Goal: Task Accomplishment & Management: Complete application form

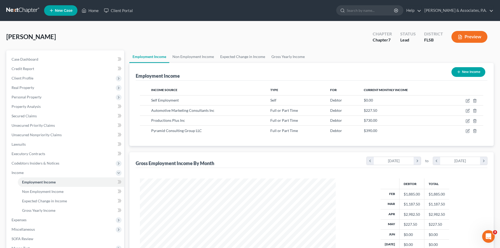
scroll to position [98, 206]
click at [468, 101] on icon "button" at bounding box center [467, 101] width 4 height 4
select select "1"
select select "0"
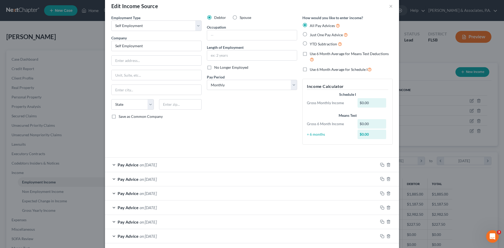
scroll to position [0, 0]
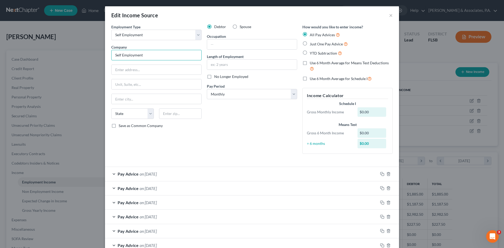
click at [145, 55] on input "Self Employment" at bounding box center [156, 55] width 90 height 10
click at [390, 16] on button "×" at bounding box center [391, 15] width 4 height 6
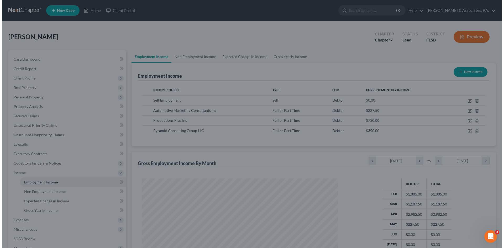
scroll to position [262269, 262160]
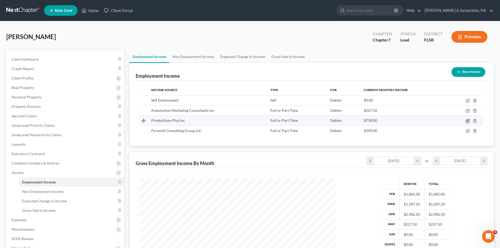
click at [467, 120] on icon "button" at bounding box center [467, 121] width 4 height 4
select select "0"
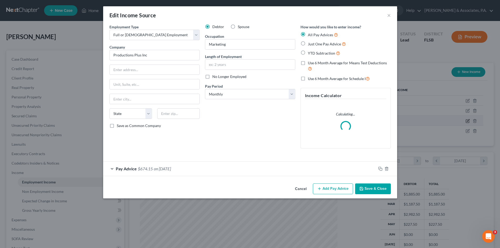
scroll to position [99, 208]
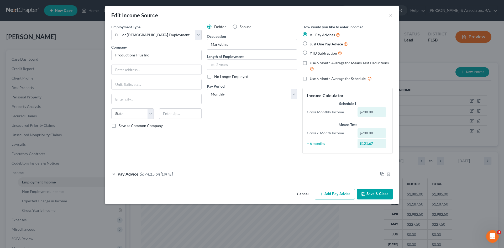
click at [373, 195] on button "Save & Close" at bounding box center [375, 194] width 36 height 11
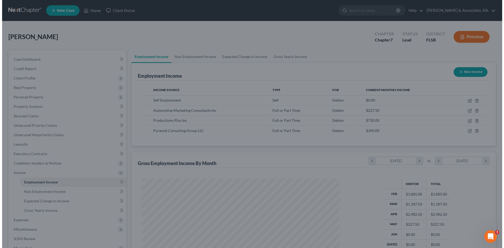
scroll to position [262269, 262160]
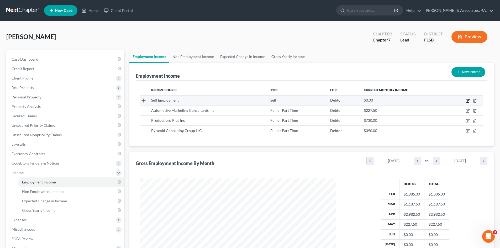
click at [468, 102] on icon "button" at bounding box center [467, 101] width 4 height 4
select select "1"
select select "0"
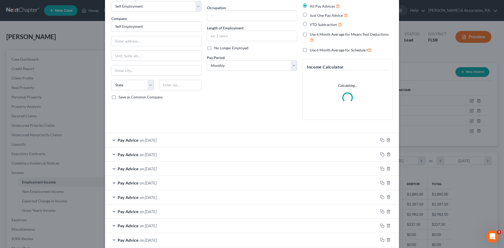
scroll to position [85, 0]
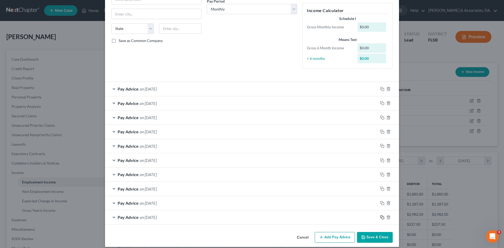
click at [380, 217] on icon "button" at bounding box center [382, 217] width 4 height 4
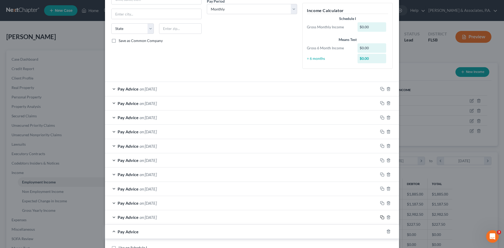
scroll to position [145, 0]
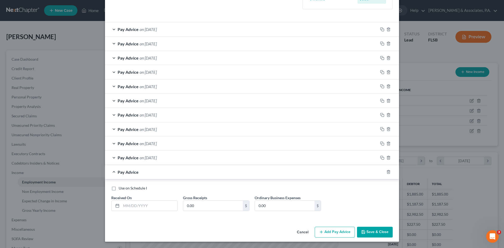
click at [112, 171] on div "Pay Advice" at bounding box center [244, 172] width 279 height 14
click at [387, 170] on icon "button" at bounding box center [388, 171] width 2 height 3
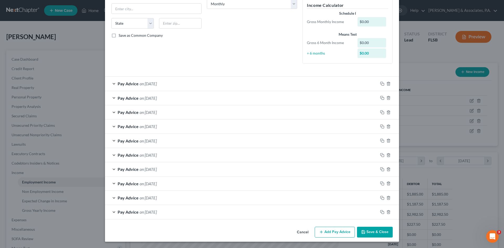
click at [111, 211] on div "Pay Advice on [DATE]" at bounding box center [241, 212] width 273 height 14
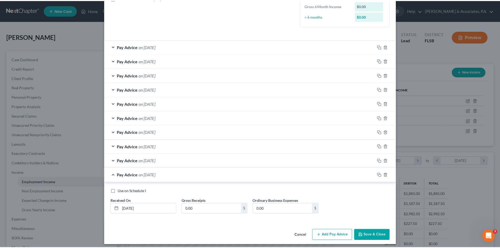
scroll to position [130, 0]
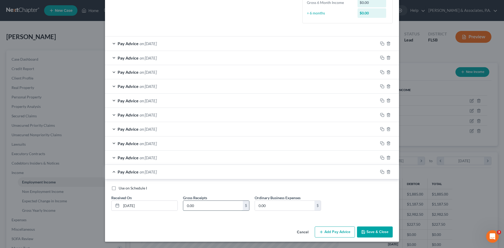
click at [203, 205] on input "0.00" at bounding box center [213, 206] width 60 height 10
type input "1,350.00"
click at [369, 234] on button "Save & Close" at bounding box center [375, 231] width 36 height 11
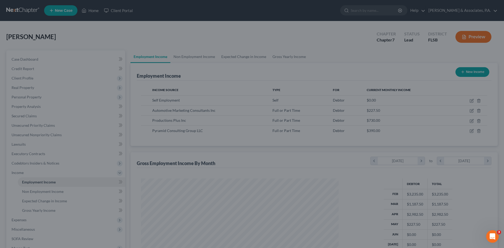
scroll to position [262269, 262160]
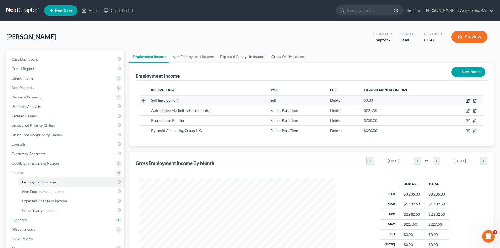
click at [467, 100] on icon "button" at bounding box center [467, 101] width 4 height 4
select select "1"
select select "0"
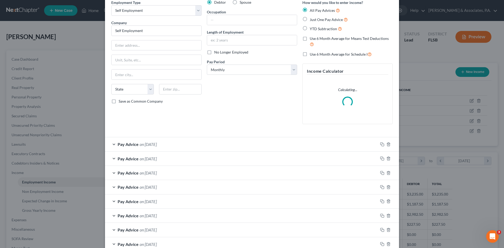
scroll to position [85, 0]
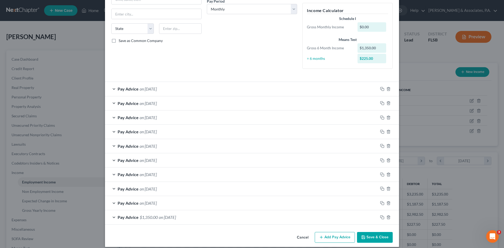
click at [336, 237] on button "Add Pay Advice" at bounding box center [335, 237] width 40 height 11
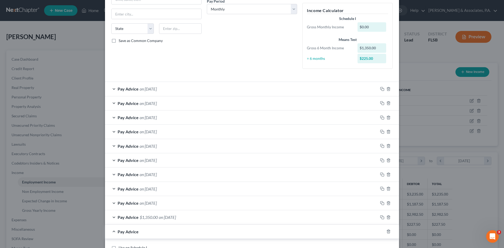
scroll to position [145, 0]
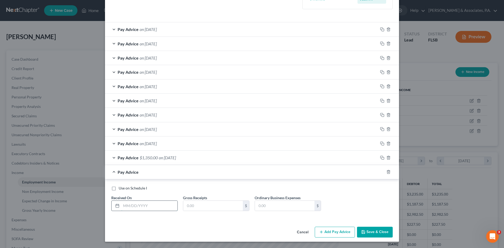
click at [134, 205] on input "text" at bounding box center [149, 206] width 56 height 10
type input "[DATE]"
click at [188, 204] on input "text" at bounding box center [213, 206] width 60 height 10
type input "0.01"
click at [341, 233] on button "Add Pay Advice" at bounding box center [335, 232] width 40 height 11
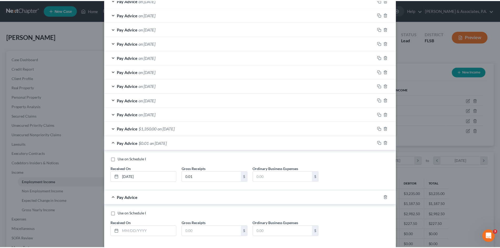
scroll to position [199, 0]
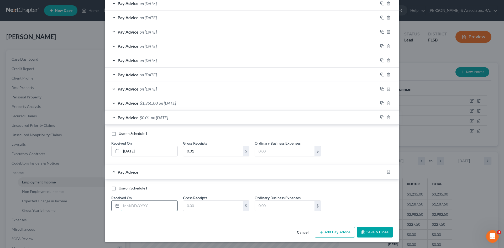
click at [129, 205] on input "text" at bounding box center [149, 206] width 56 height 10
type input "[DATE]"
click at [189, 203] on input "text" at bounding box center [213, 206] width 60 height 10
type input "377.00"
click at [367, 231] on button "Save & Close" at bounding box center [375, 232] width 36 height 11
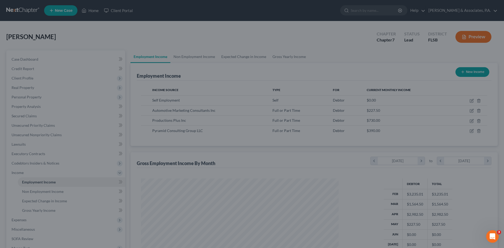
scroll to position [262269, 262160]
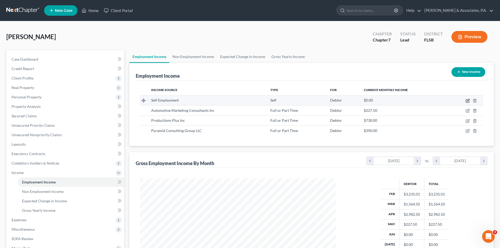
click at [467, 100] on icon "button" at bounding box center [467, 101] width 4 height 4
select select "1"
select select "0"
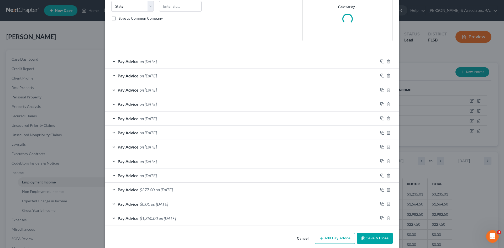
scroll to position [114, 0]
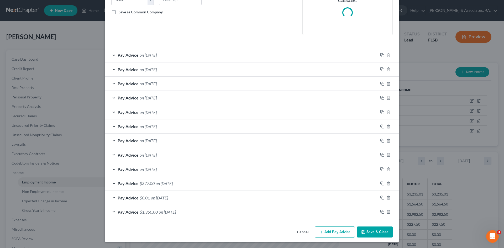
click at [333, 232] on button "Add Pay Advice" at bounding box center [335, 231] width 40 height 11
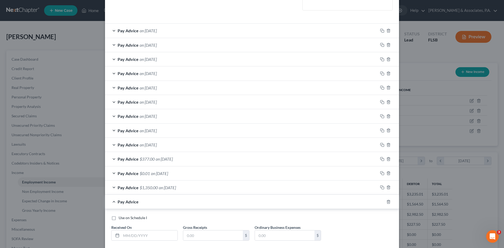
scroll to position [168, 0]
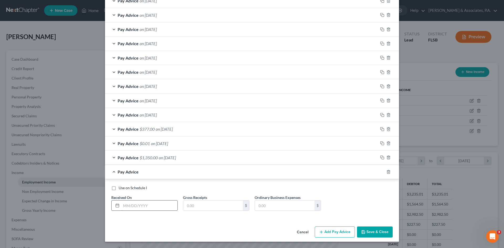
click at [142, 206] on input "text" at bounding box center [149, 205] width 56 height 10
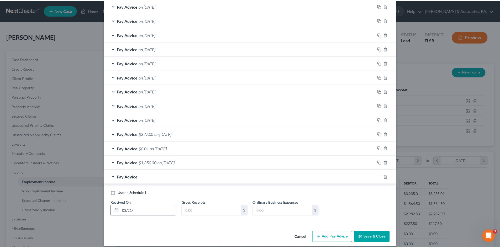
scroll to position [173, 0]
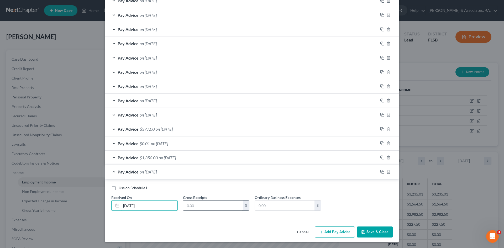
type input "[DATE]"
click at [186, 206] on input "text" at bounding box center [213, 205] width 60 height 10
type input "590.00"
click at [364, 230] on button "Save & Close" at bounding box center [375, 231] width 36 height 11
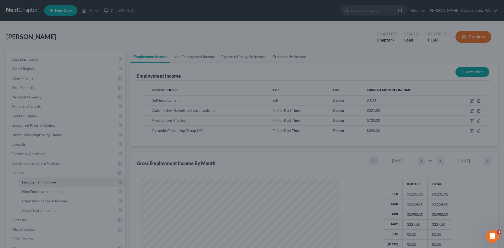
scroll to position [262269, 262160]
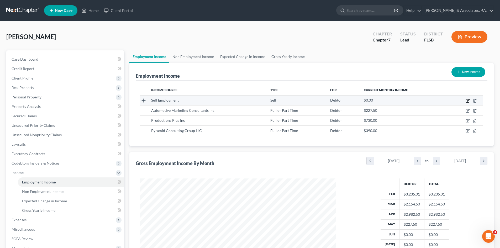
click at [467, 101] on icon "button" at bounding box center [468, 100] width 2 height 2
select select "1"
select select "0"
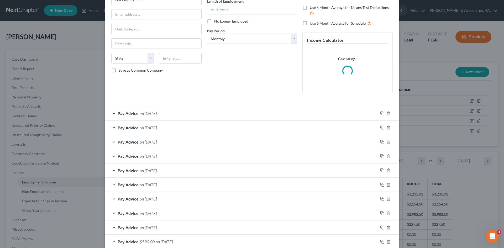
scroll to position [128, 0]
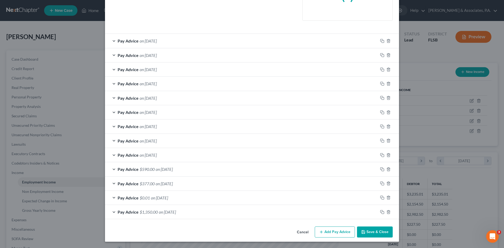
click at [112, 155] on div "Pay Advice on [DATE]" at bounding box center [241, 155] width 273 height 14
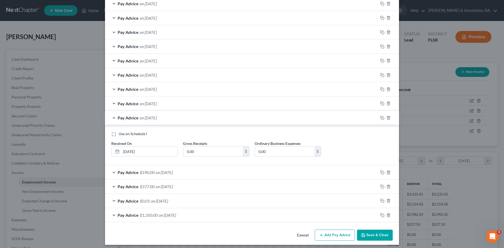
scroll to position [173, 0]
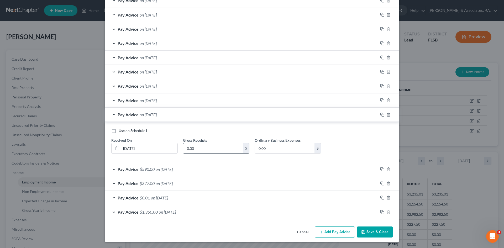
click at [195, 148] on input "0.00" at bounding box center [213, 148] width 60 height 10
type input "2,980.00"
click at [324, 230] on button "Add Pay Advice" at bounding box center [335, 231] width 40 height 11
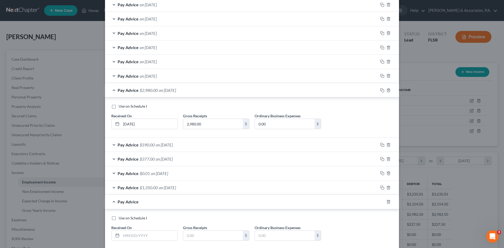
scroll to position [228, 0]
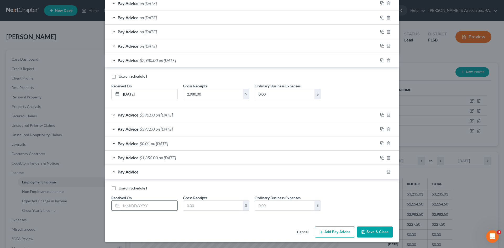
click at [128, 205] on input "text" at bounding box center [149, 206] width 56 height 10
type input "[DATE]"
click at [197, 206] on input "text" at bounding box center [213, 206] width 60 height 10
type input "11.54"
click at [112, 45] on div "Pay Advice on [DATE]" at bounding box center [241, 46] width 273 height 14
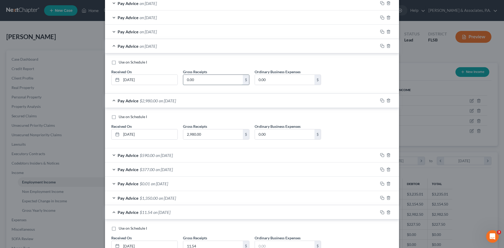
click at [196, 79] on input "0.00" at bounding box center [213, 80] width 60 height 10
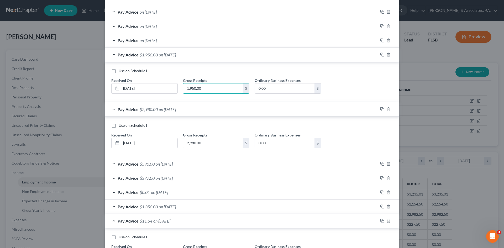
scroll to position [268, 0]
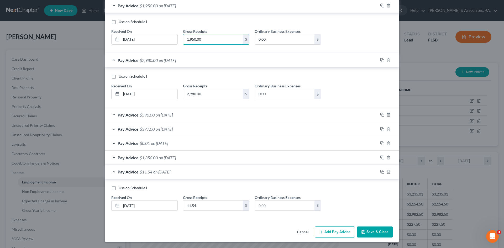
type input "1,950.00"
click at [327, 231] on button "Add Pay Advice" at bounding box center [335, 231] width 40 height 11
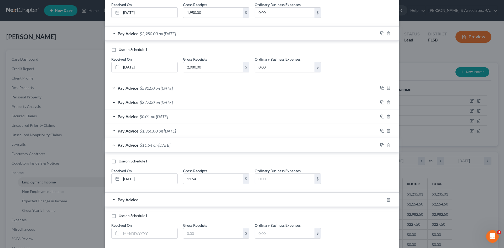
scroll to position [323, 0]
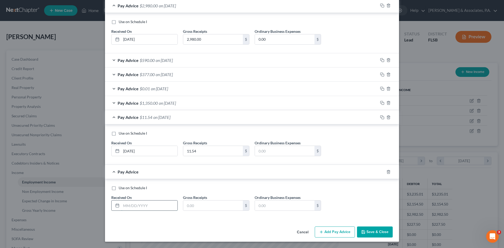
click at [132, 205] on input "text" at bounding box center [149, 205] width 56 height 10
type input "[DATE]"
click at [192, 206] on input "text" at bounding box center [213, 205] width 60 height 10
type input "1,341.00"
click at [330, 230] on button "Add Pay Advice" at bounding box center [335, 231] width 40 height 11
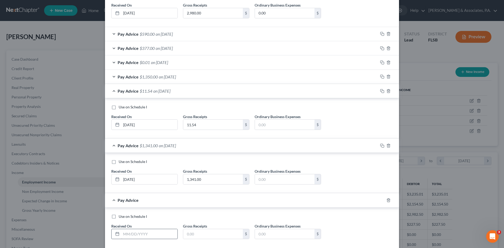
scroll to position [377, 0]
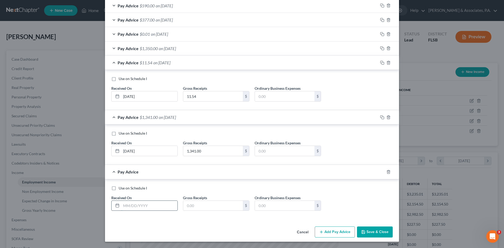
click at [128, 206] on input "text" at bounding box center [149, 206] width 56 height 10
type input "[DATE]"
click at [186, 205] on input "text" at bounding box center [213, 206] width 60 height 10
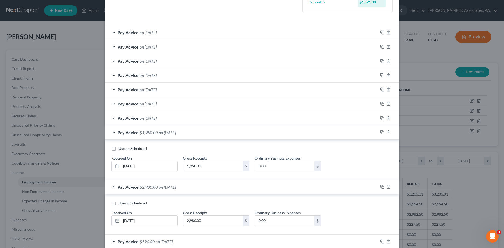
scroll to position [141, 0]
type input "828.23"
click at [112, 118] on div "Pay Advice on [DATE]" at bounding box center [241, 118] width 273 height 14
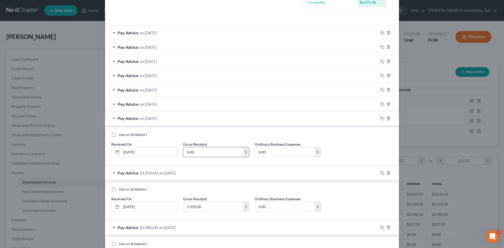
click at [207, 152] on input "0.00" at bounding box center [213, 152] width 60 height 10
type input "25.00"
click at [112, 104] on div "Pay Advice on [DATE]" at bounding box center [241, 104] width 273 height 14
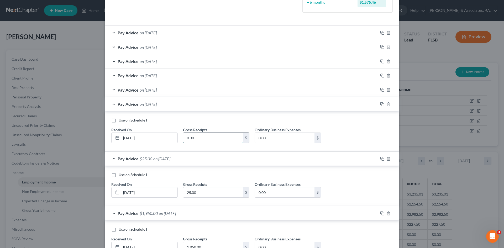
click at [198, 139] on input "0.00" at bounding box center [213, 138] width 60 height 10
type input "650.00"
click at [111, 89] on div "Pay Advice on [DATE]" at bounding box center [241, 90] width 273 height 14
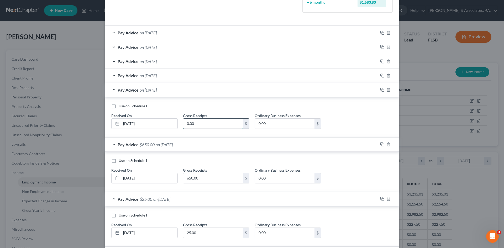
click at [196, 120] on input "0.00" at bounding box center [213, 124] width 60 height 10
type input "5,090.00"
click at [112, 76] on div "Pay Advice on [DATE]" at bounding box center [241, 75] width 273 height 14
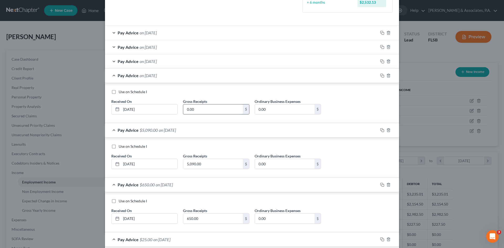
click at [203, 111] on input "0.00" at bounding box center [213, 109] width 60 height 10
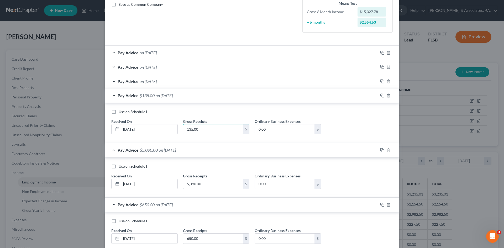
scroll to position [89, 0]
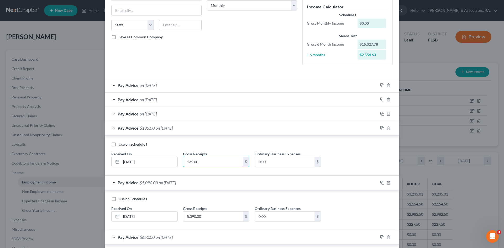
type input "135.00"
click at [110, 114] on div "Pay Advice on [DATE]" at bounding box center [241, 114] width 273 height 14
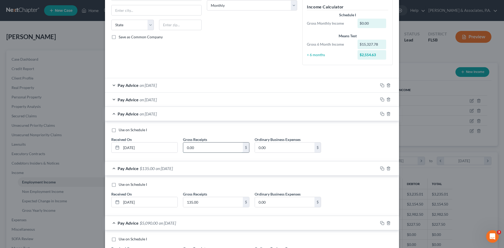
click at [208, 148] on input "0.00" at bounding box center [213, 147] width 60 height 10
type input "181.38"
click at [112, 99] on div "Pay Advice on [DATE]" at bounding box center [241, 100] width 273 height 14
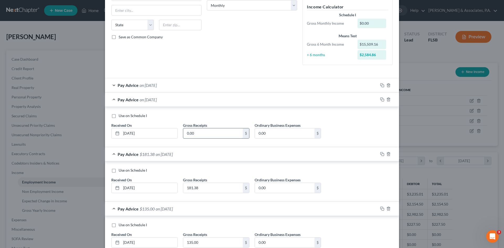
click at [206, 135] on input "0.00" at bounding box center [213, 133] width 60 height 10
type input "183.55"
click at [111, 85] on div "Pay Advice on [DATE]" at bounding box center [241, 85] width 273 height 14
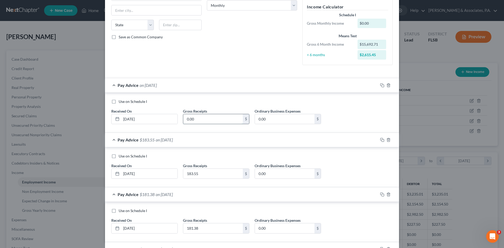
click at [198, 119] on input "0.00" at bounding box center [213, 119] width 60 height 10
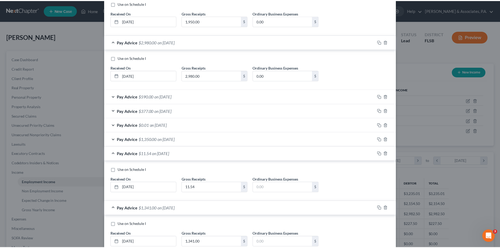
scroll to position [660, 0]
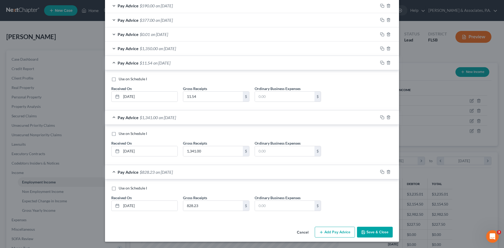
type input "5,540.00"
click at [369, 231] on button "Save & Close" at bounding box center [375, 232] width 36 height 11
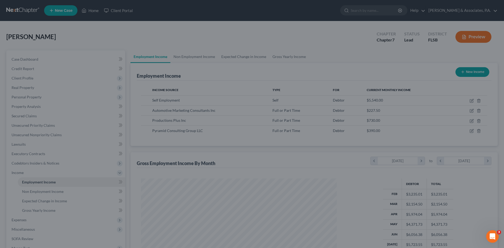
scroll to position [262269, 262160]
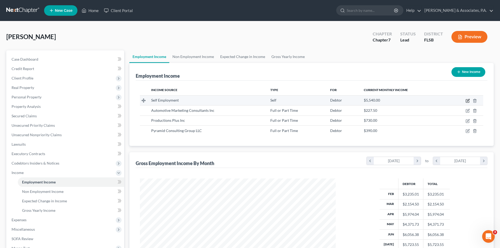
click at [466, 101] on icon "button" at bounding box center [467, 100] width 3 height 3
select select "1"
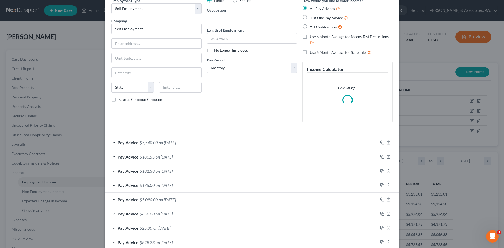
scroll to position [52, 0]
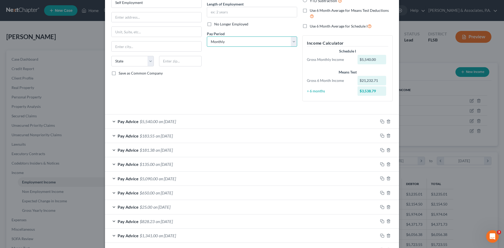
click at [292, 41] on select "Select Monthly Twice Monthly Every Other Week Weekly" at bounding box center [252, 41] width 90 height 10
select select "2"
click at [207, 36] on select "Select Monthly Twice Monthly Every Other Week Weekly" at bounding box center [252, 41] width 90 height 10
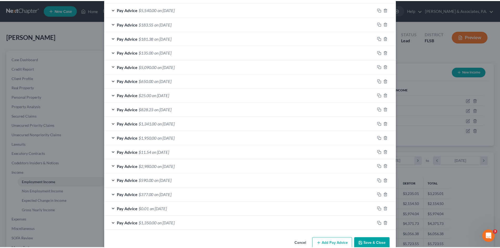
scroll to position [187, 0]
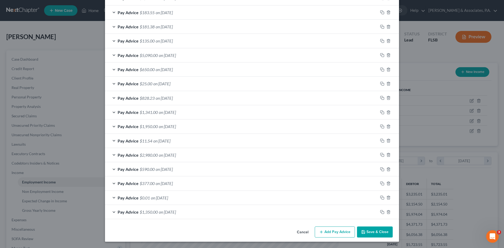
click at [371, 234] on button "Save & Close" at bounding box center [375, 231] width 36 height 11
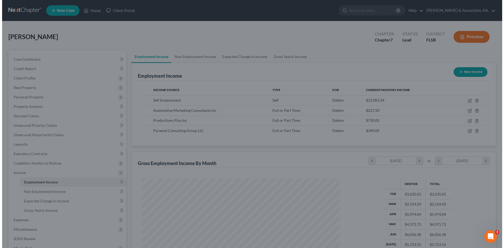
scroll to position [262269, 262160]
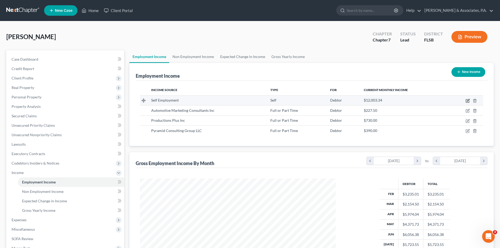
click at [468, 100] on icon "button" at bounding box center [468, 100] width 2 height 2
select select "1"
select select "2"
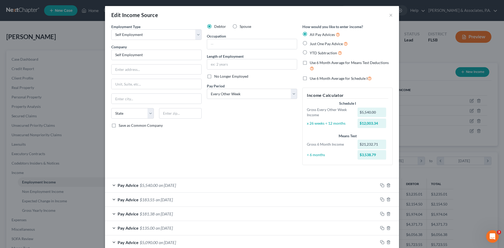
scroll to position [0, 0]
click at [310, 78] on label "Use 6 Month Average for Schedule I" at bounding box center [341, 79] width 62 height 6
click at [312, 78] on input "Use 6 Month Average for Schedule I" at bounding box center [313, 77] width 3 height 3
checkbox input "true"
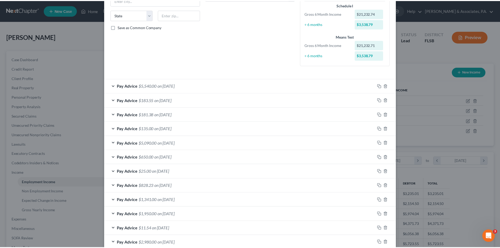
scroll to position [186, 0]
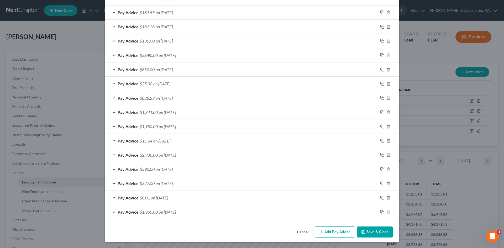
click at [368, 229] on button "Save & Close" at bounding box center [375, 231] width 36 height 11
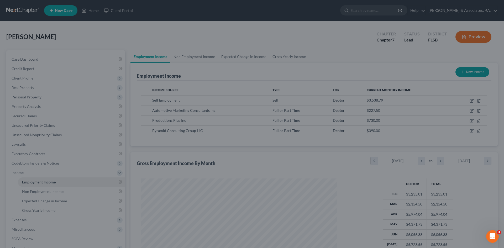
scroll to position [262269, 262160]
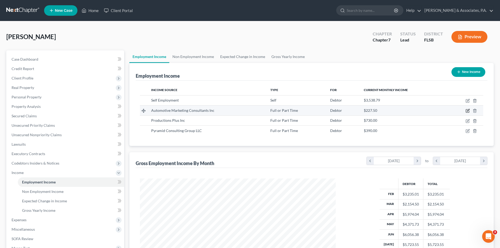
click at [467, 110] on icon "button" at bounding box center [467, 111] width 4 height 4
select select "0"
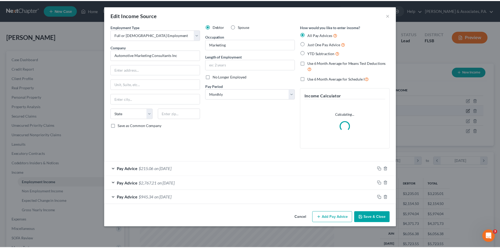
scroll to position [99, 208]
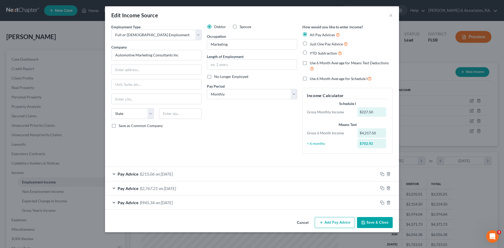
click at [373, 223] on button "Save & Close" at bounding box center [375, 222] width 36 height 11
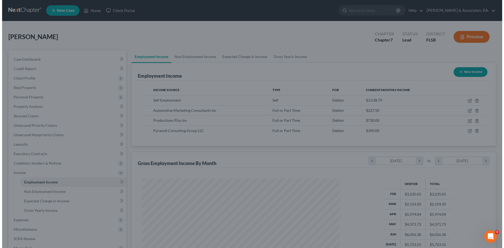
scroll to position [262269, 262160]
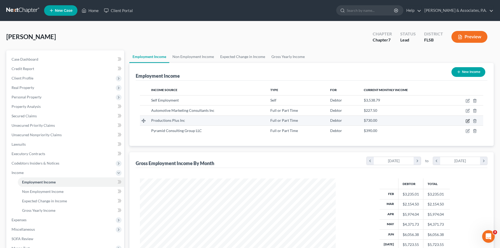
click at [468, 120] on icon "button" at bounding box center [467, 121] width 4 height 4
select select "0"
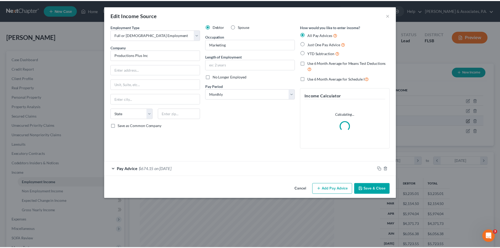
scroll to position [99, 208]
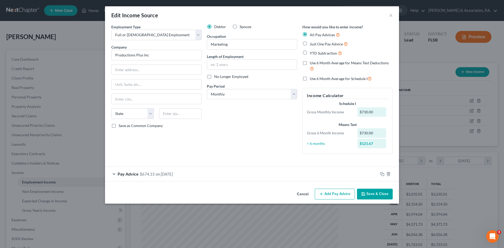
click at [310, 79] on label "Use 6 Month Average for Schedule I" at bounding box center [341, 79] width 62 height 6
click at [312, 79] on input "Use 6 Month Average for Schedule I" at bounding box center [313, 77] width 3 height 3
checkbox input "true"
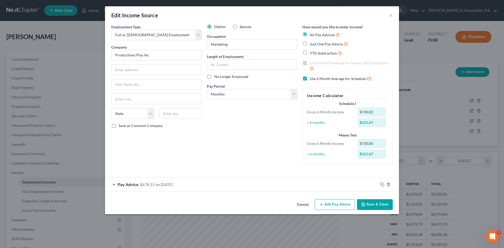
click at [375, 205] on button "Save & Close" at bounding box center [375, 204] width 36 height 11
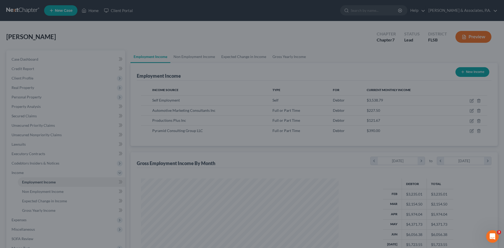
scroll to position [262269, 262160]
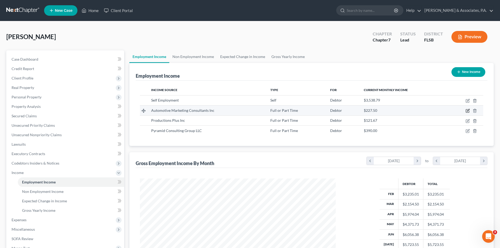
click at [466, 109] on icon "button" at bounding box center [467, 110] width 3 height 3
select select "0"
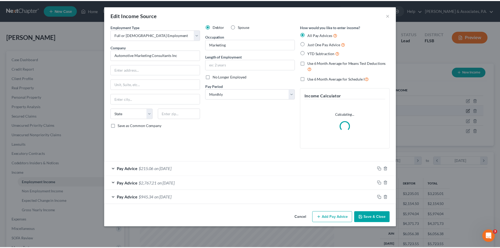
scroll to position [99, 208]
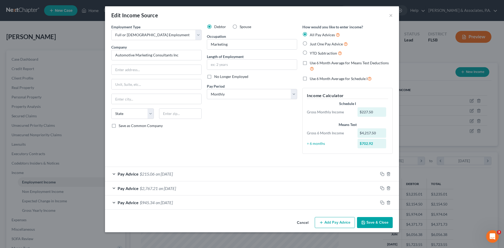
click at [310, 79] on label "Use 6 Month Average for Schedule I" at bounding box center [341, 79] width 62 height 6
click at [312, 79] on input "Use 6 Month Average for Schedule I" at bounding box center [313, 77] width 3 height 3
checkbox input "true"
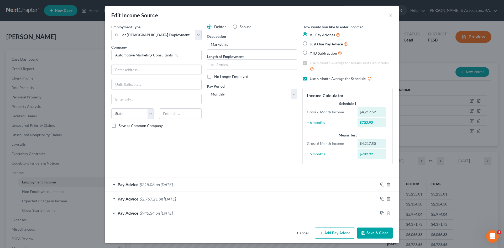
click at [374, 232] on button "Save & Close" at bounding box center [375, 232] width 36 height 11
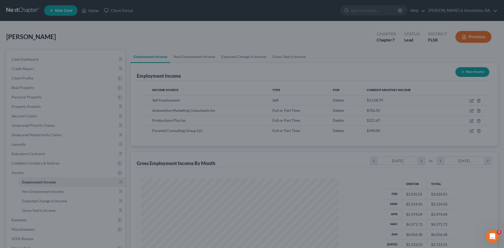
scroll to position [262269, 262160]
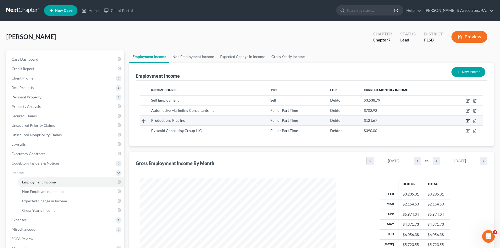
click at [468, 121] on icon "button" at bounding box center [468, 120] width 2 height 2
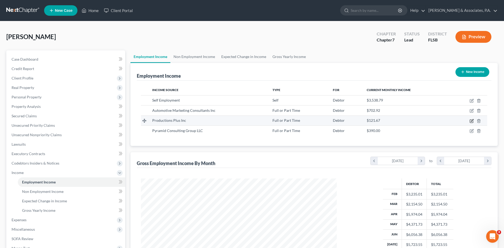
select select "0"
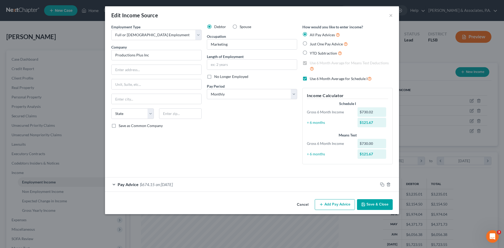
click at [371, 205] on button "Save & Close" at bounding box center [375, 204] width 36 height 11
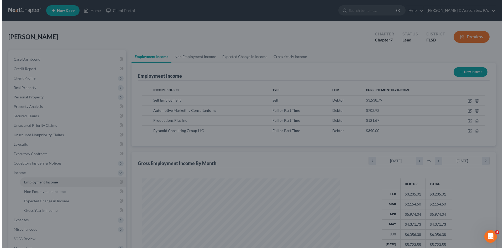
scroll to position [262269, 262160]
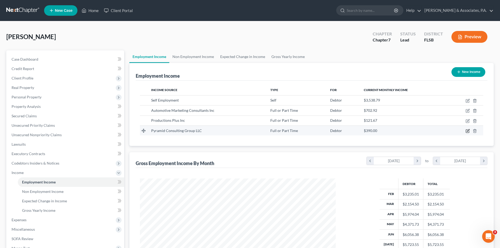
click at [466, 131] on icon "button" at bounding box center [467, 131] width 4 height 4
select select "0"
select select "35"
select select "2"
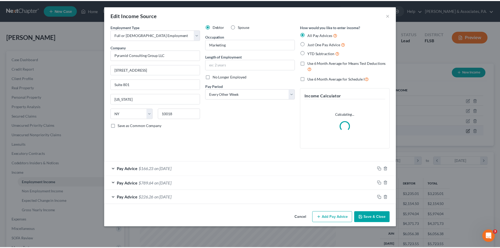
scroll to position [99, 208]
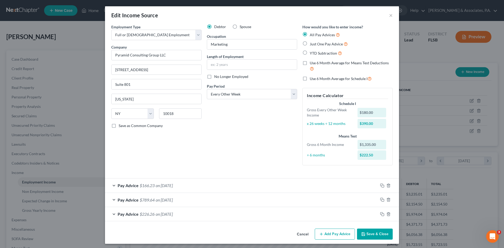
click at [310, 79] on label "Use 6 Month Average for Schedule I" at bounding box center [341, 79] width 62 height 6
click at [312, 79] on input "Use 6 Month Average for Schedule I" at bounding box center [313, 77] width 3 height 3
checkbox input "true"
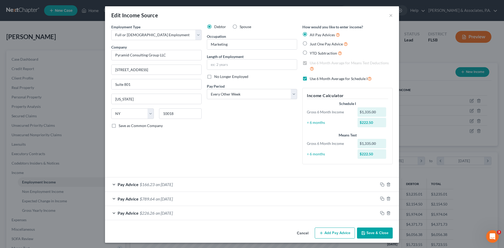
click at [374, 235] on button "Save & Close" at bounding box center [375, 232] width 36 height 11
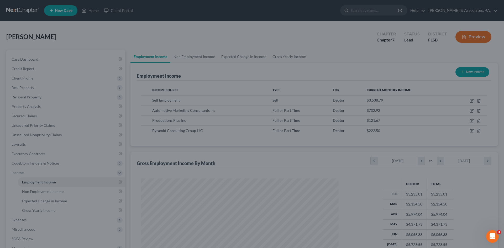
scroll to position [262269, 262160]
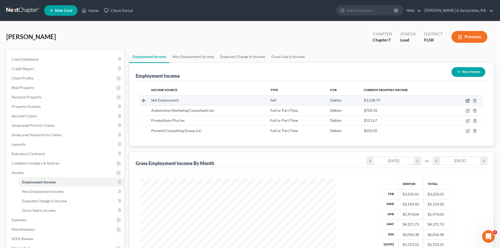
click at [468, 100] on icon "button" at bounding box center [467, 101] width 4 height 4
select select "1"
select select "2"
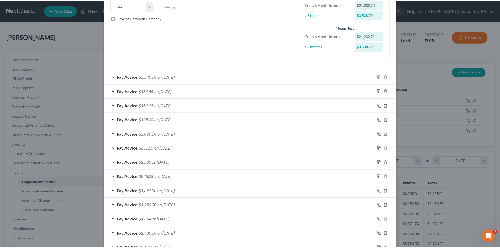
scroll to position [186, 0]
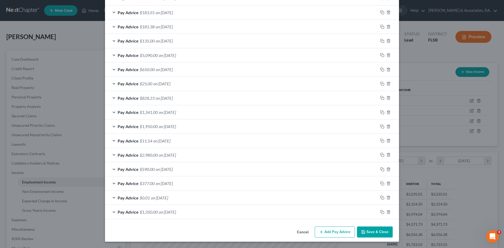
click at [372, 233] on button "Save & Close" at bounding box center [375, 231] width 36 height 11
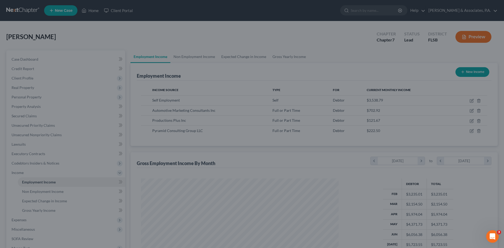
scroll to position [262269, 262160]
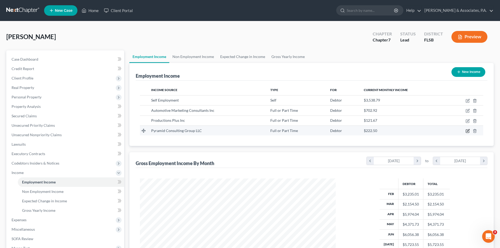
click at [467, 131] on icon "button" at bounding box center [468, 130] width 2 height 2
select select "0"
select select "35"
select select "2"
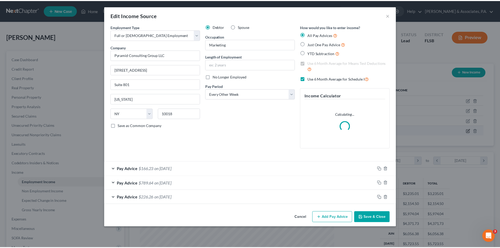
scroll to position [99, 208]
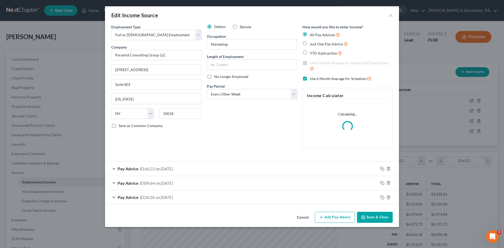
click at [370, 219] on button "Save & Close" at bounding box center [375, 217] width 36 height 11
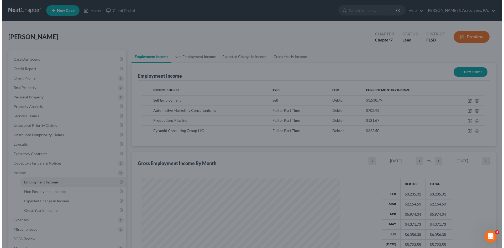
scroll to position [262269, 262160]
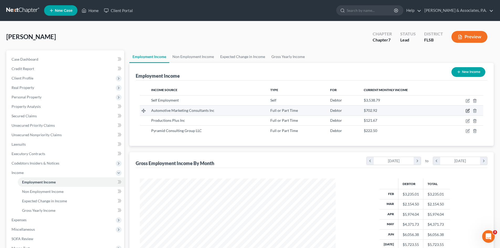
click at [468, 110] on icon "button" at bounding box center [468, 110] width 2 height 2
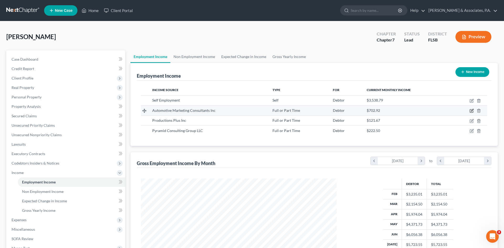
select select "0"
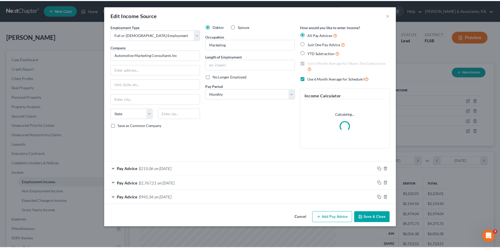
scroll to position [99, 208]
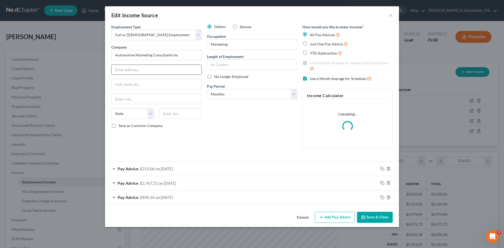
click at [129, 69] on input "text" at bounding box center [157, 70] width 90 height 10
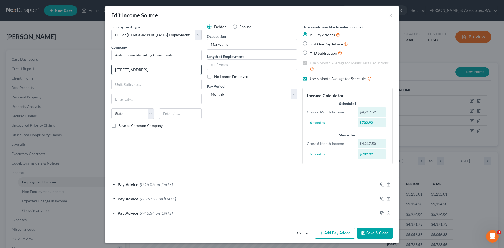
type input "[STREET_ADDRESS]"
type input "Suite 440"
type input "90248"
type input "Gardena"
select select "4"
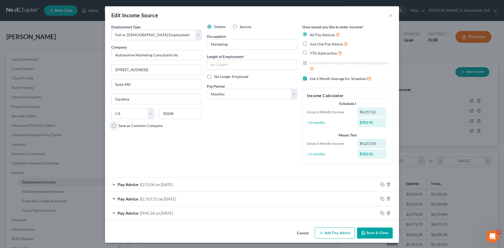
click at [365, 234] on button "Save & Close" at bounding box center [375, 232] width 36 height 11
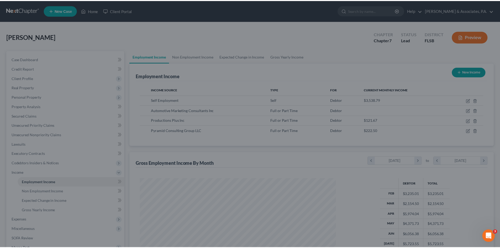
scroll to position [262269, 262160]
